Goal: Task Accomplishment & Management: Manage account settings

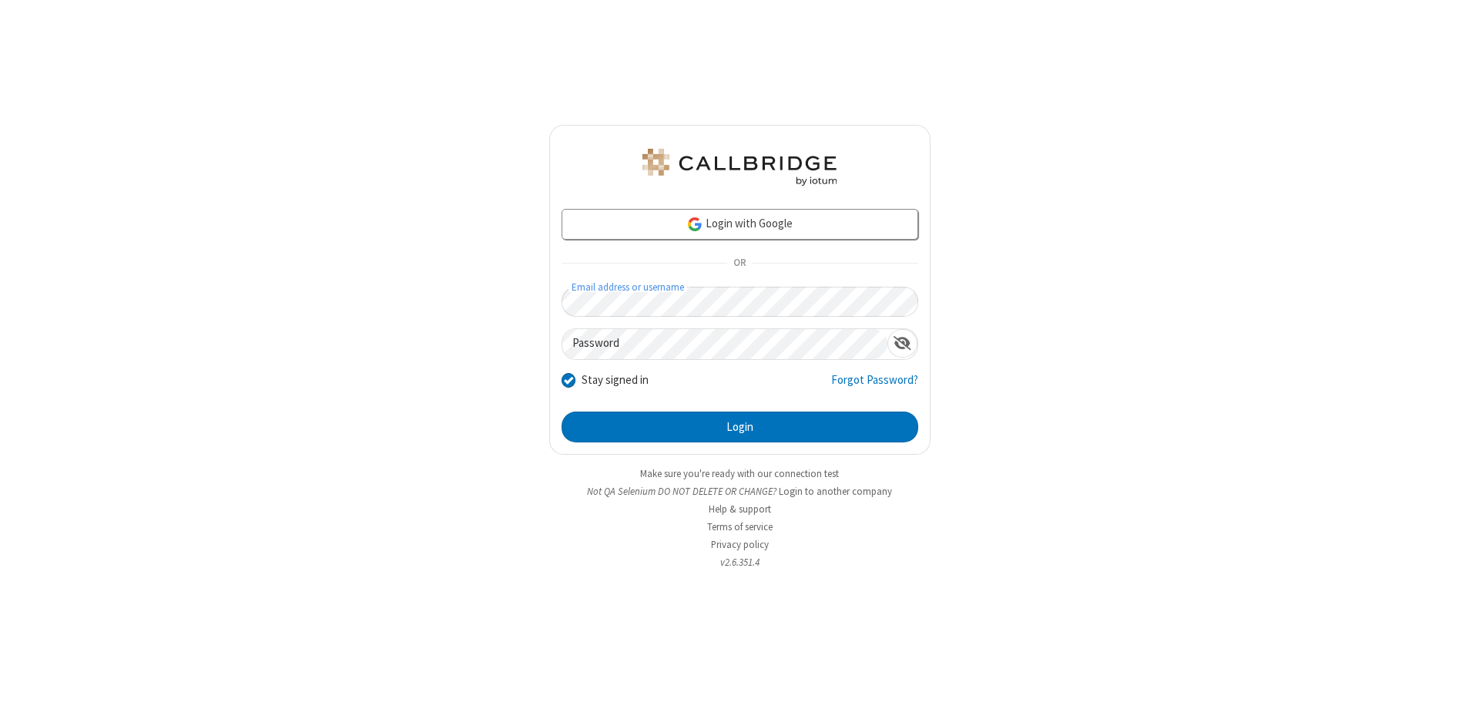
click at [568, 379] on input "Stay signed in" at bounding box center [569, 379] width 15 height 16
checkbox input "false"
click at [740, 427] on button "Login" at bounding box center [740, 426] width 357 height 31
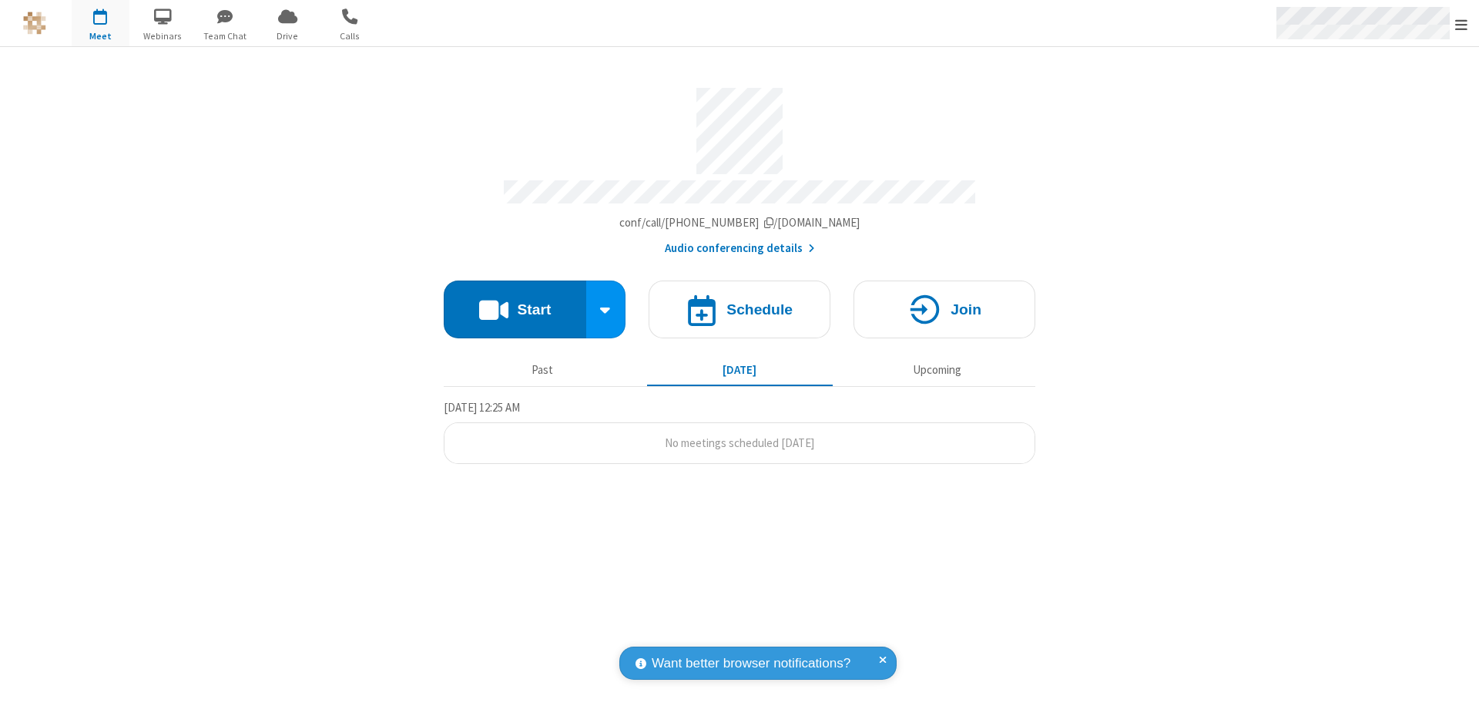
click at [1462, 23] on span "Open menu" at bounding box center [1462, 24] width 12 height 15
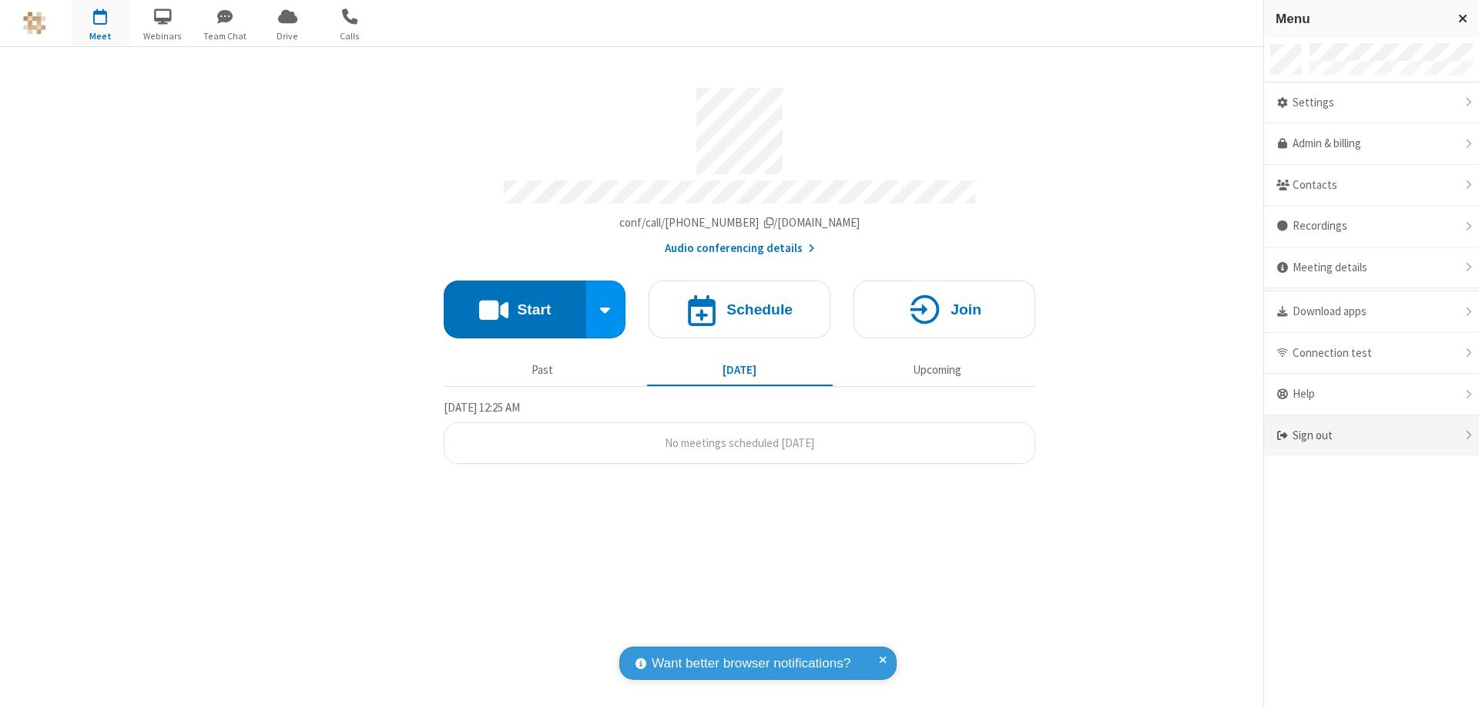
click at [1372, 435] on div "Sign out" at bounding box center [1371, 435] width 215 height 41
